Goal: Use online tool/utility: Utilize a website feature to perform a specific function

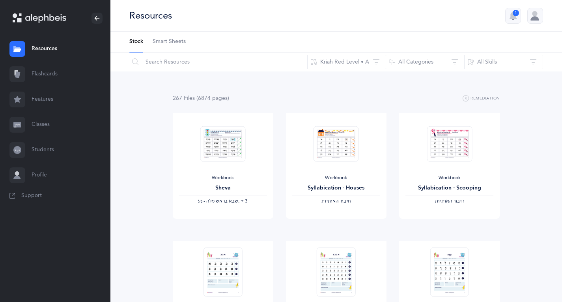
click at [41, 72] on link "Flashcards" at bounding box center [55, 74] width 110 height 25
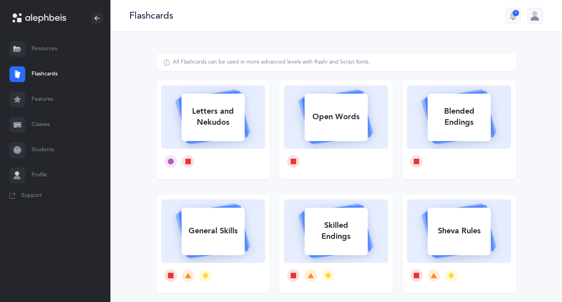
click at [40, 48] on link "Resources" at bounding box center [55, 48] width 110 height 25
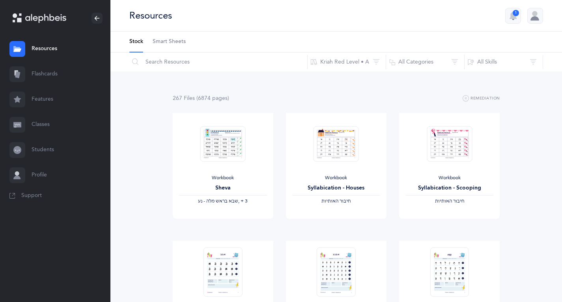
click at [44, 99] on link "Features" at bounding box center [55, 99] width 110 height 25
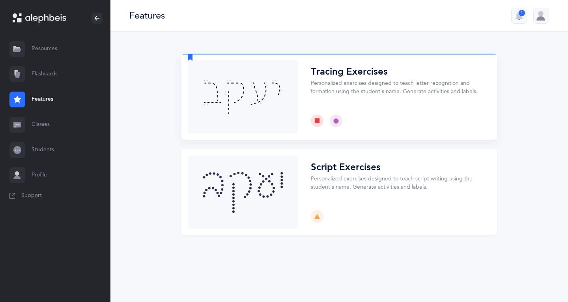
click at [362, 84] on button "Choose" at bounding box center [339, 97] width 316 height 86
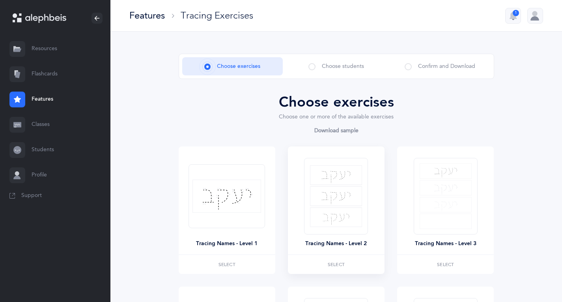
click at [337, 202] on img at bounding box center [336, 196] width 52 height 62
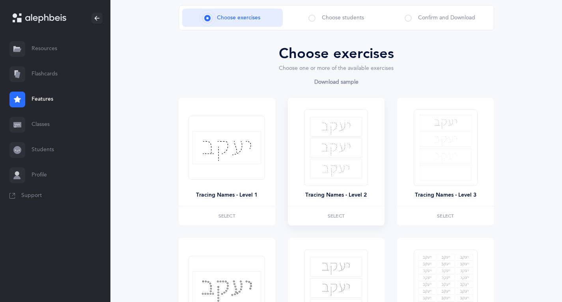
scroll to position [79, 0]
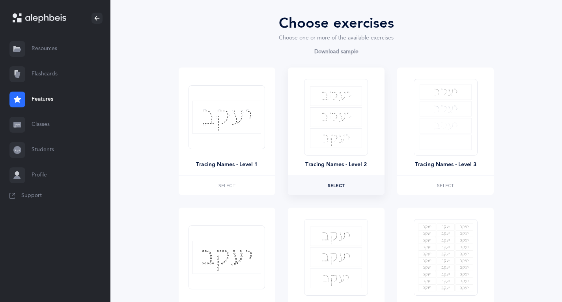
click at [337, 184] on span "Select" at bounding box center [336, 185] width 17 height 5
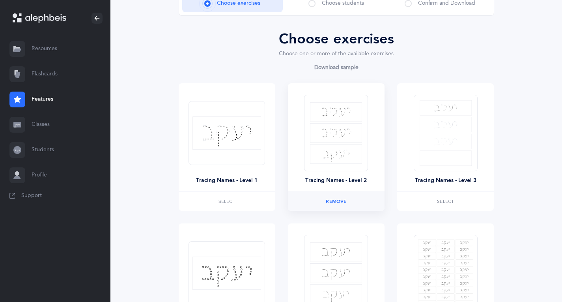
scroll to position [181, 0]
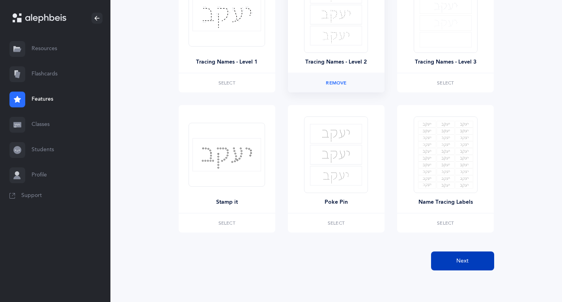
click at [478, 259] on button "Next" at bounding box center [462, 260] width 63 height 19
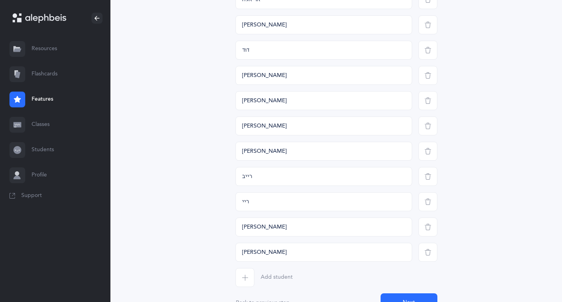
scroll to position [260, 0]
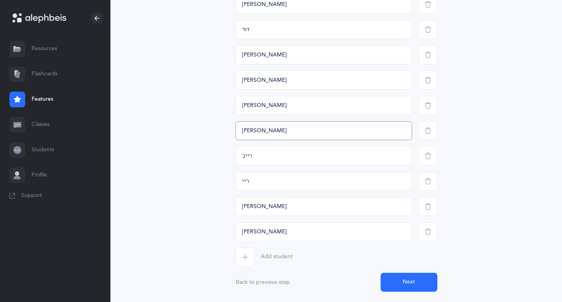
click at [245, 131] on input "[PERSON_NAME]" at bounding box center [323, 130] width 177 height 19
type input "[PERSON_NAME]"
click at [424, 284] on button "Next" at bounding box center [409, 282] width 57 height 19
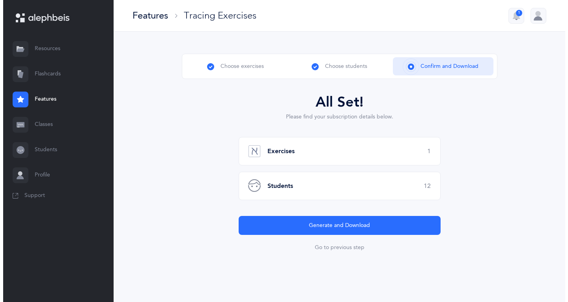
scroll to position [0, 0]
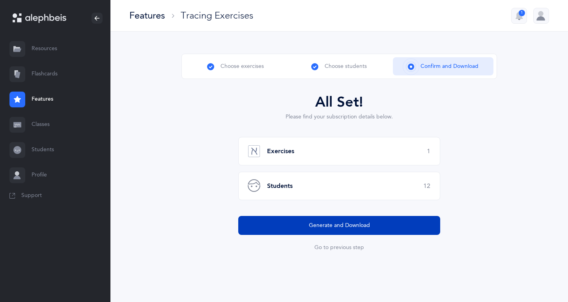
click at [364, 227] on span "Generate and Download" at bounding box center [339, 225] width 61 height 8
